Goal: Information Seeking & Learning: Learn about a topic

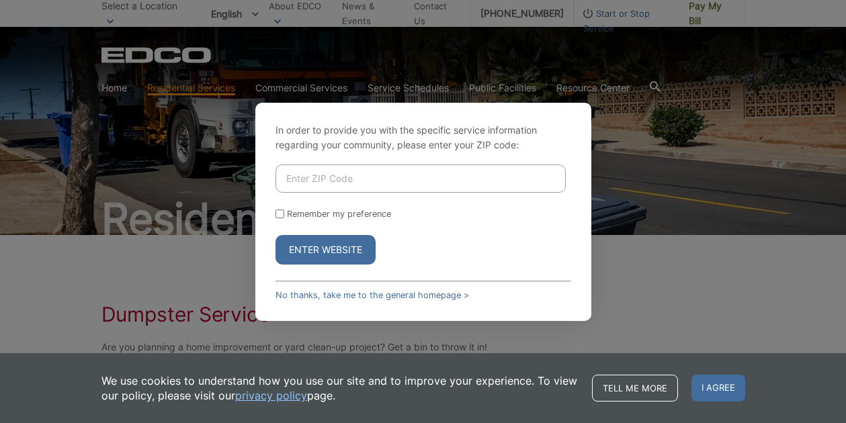
click at [661, 216] on div "In order to provide you with the specific service information regarding your co…" at bounding box center [423, 211] width 846 height 423
click at [476, 183] on input "Enter ZIP Code" at bounding box center [421, 179] width 290 height 28
type input "92040"
click at [309, 253] on button "Enter Website" at bounding box center [326, 250] width 100 height 30
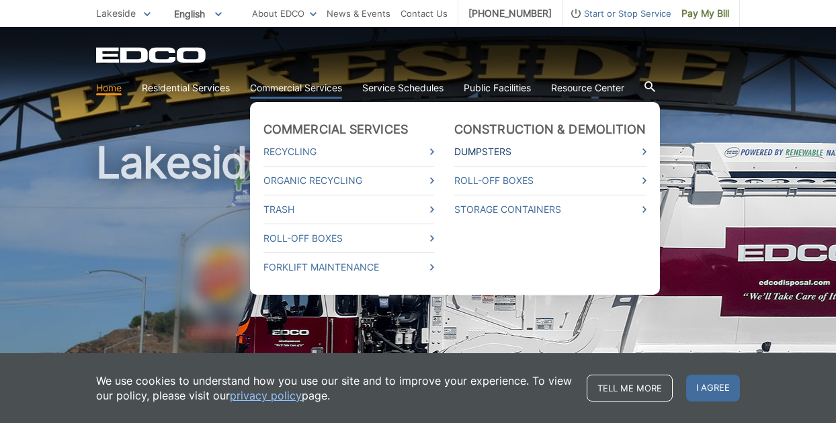
click at [480, 153] on link "Dumpsters" at bounding box center [550, 152] width 192 height 15
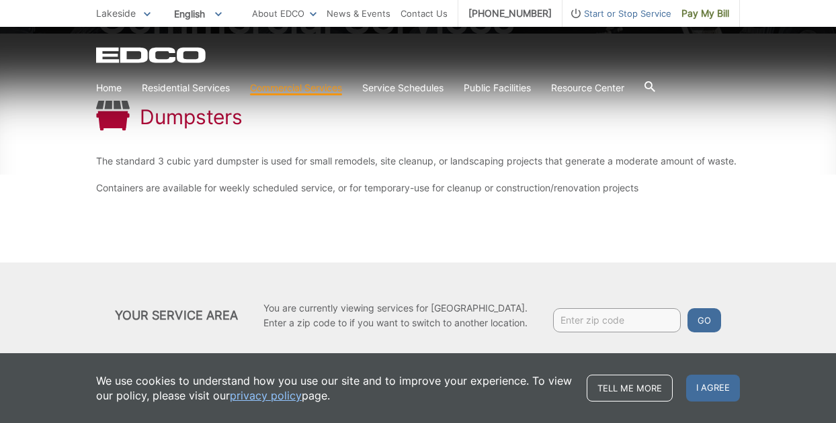
scroll to position [231, 0]
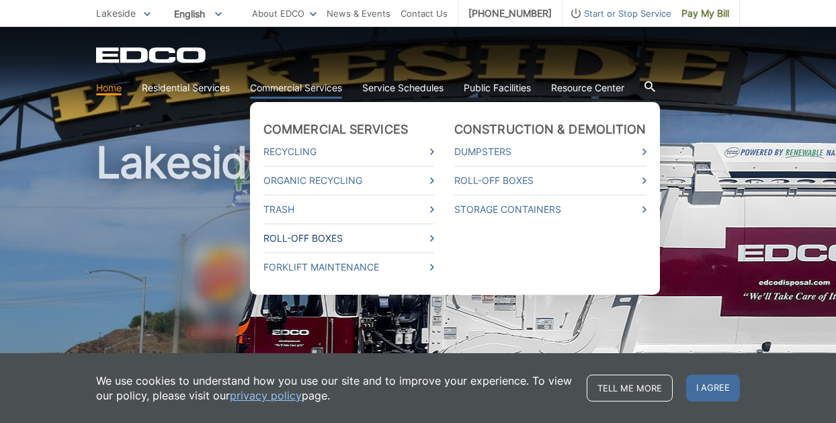
click at [327, 236] on link "Roll-Off Boxes" at bounding box center [348, 238] width 171 height 15
